Goal: Information Seeking & Learning: Learn about a topic

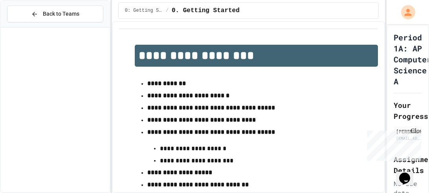
scroll to position [1481, 0]
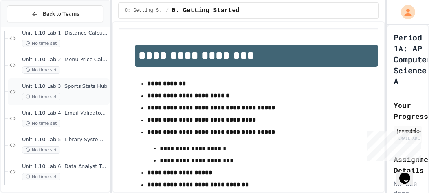
click at [87, 83] on span "Unit 1.10 Lab 3: Sports Stats Hub" at bounding box center [65, 86] width 86 height 7
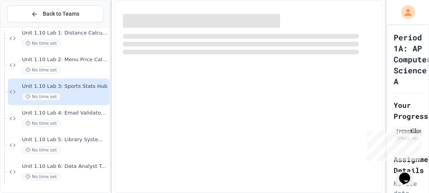
scroll to position [1472, 0]
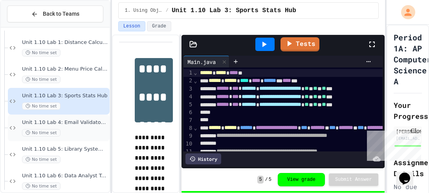
click at [90, 127] on div "Unit 1.10 Lab 4: Email Validator Helper No time set" at bounding box center [65, 128] width 86 height 17
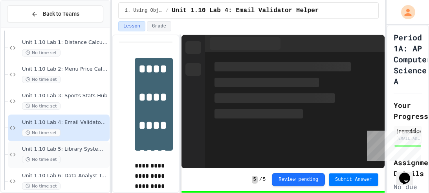
click at [87, 147] on span "Unit 1.10 Lab 5: Library System Debugger" at bounding box center [65, 149] width 86 height 7
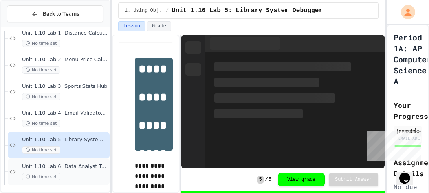
click at [86, 169] on span "Unit 1.10 Lab 6: Data Analyst Toolkit" at bounding box center [65, 167] width 86 height 7
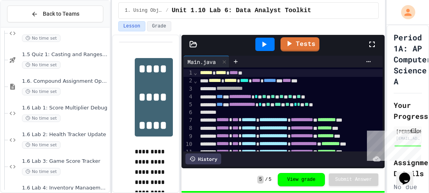
scroll to position [933, 0]
